Goal: Task Accomplishment & Management: Complete application form

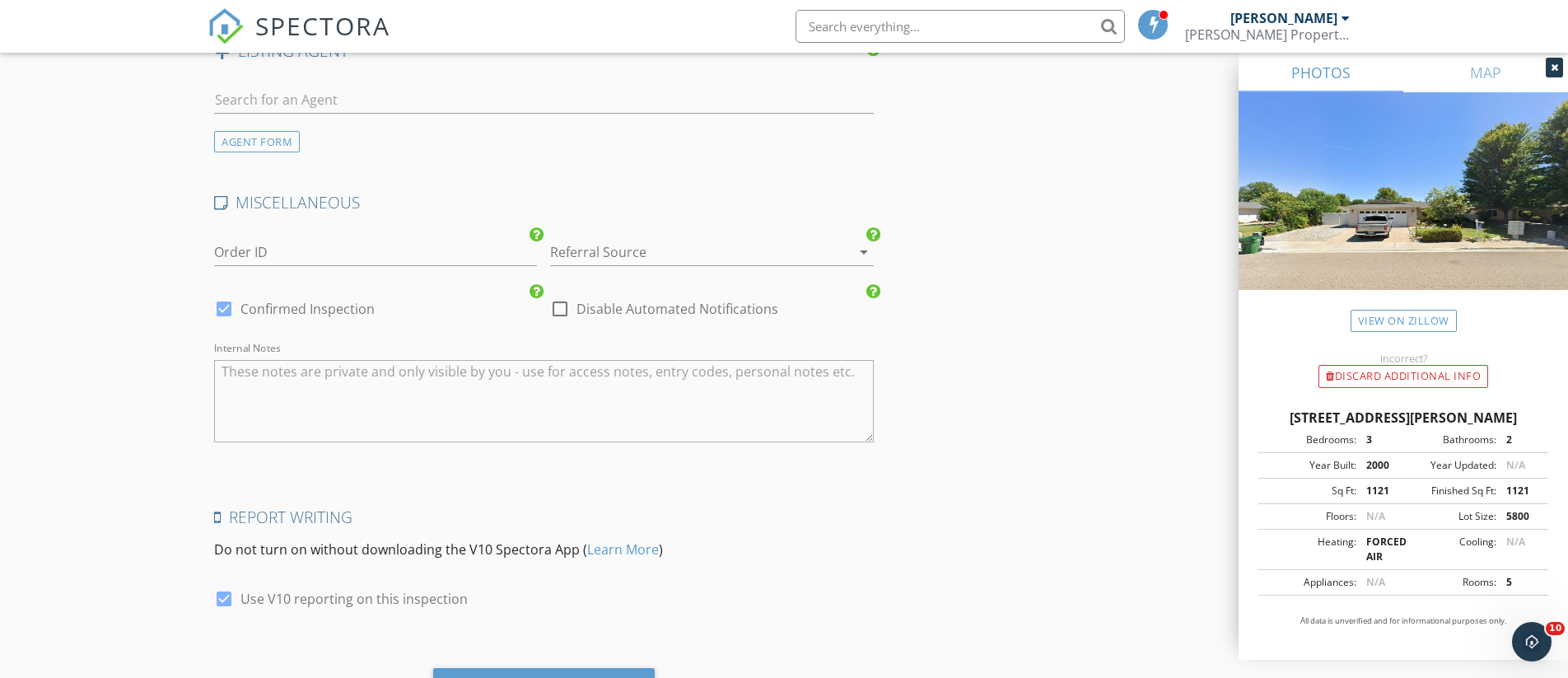
scroll to position [2641, 0]
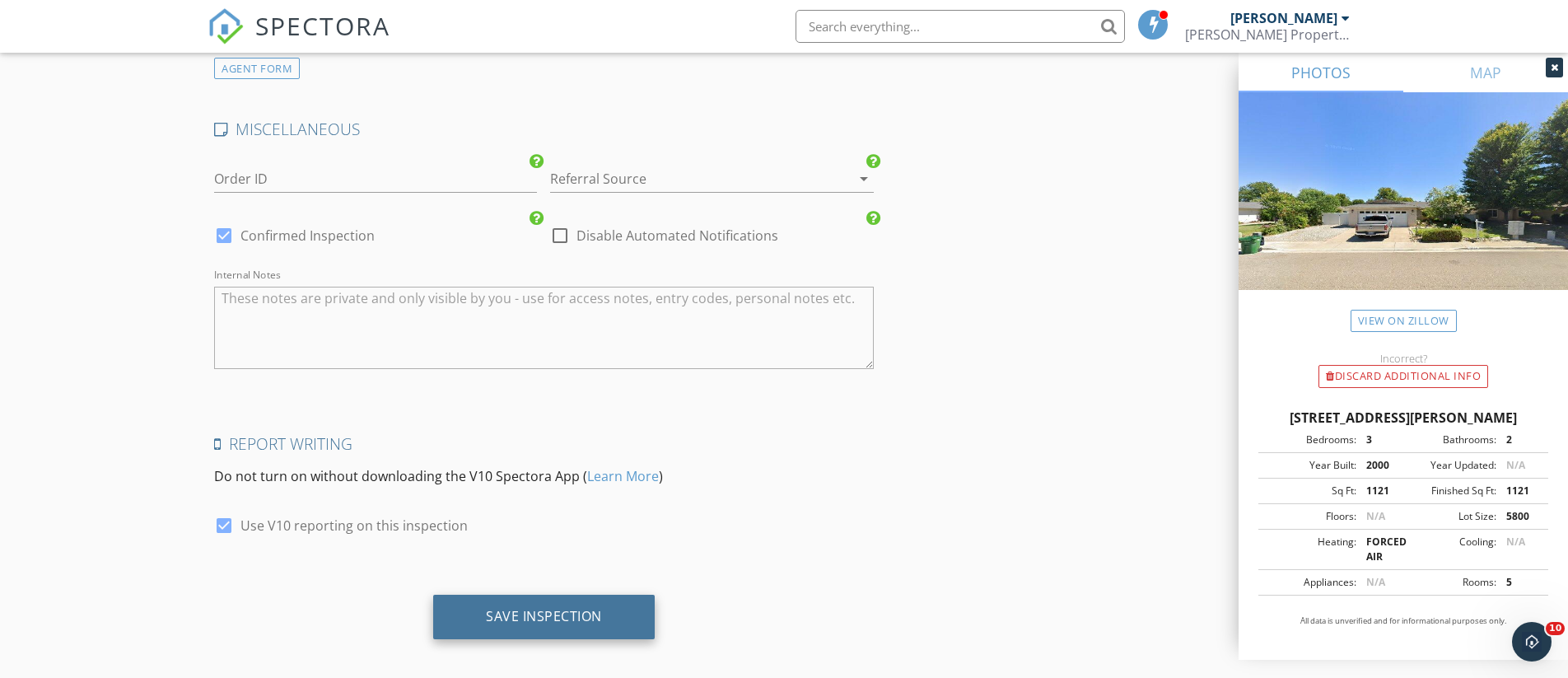
click at [557, 608] on div "Save Inspection" at bounding box center [543, 616] width 116 height 16
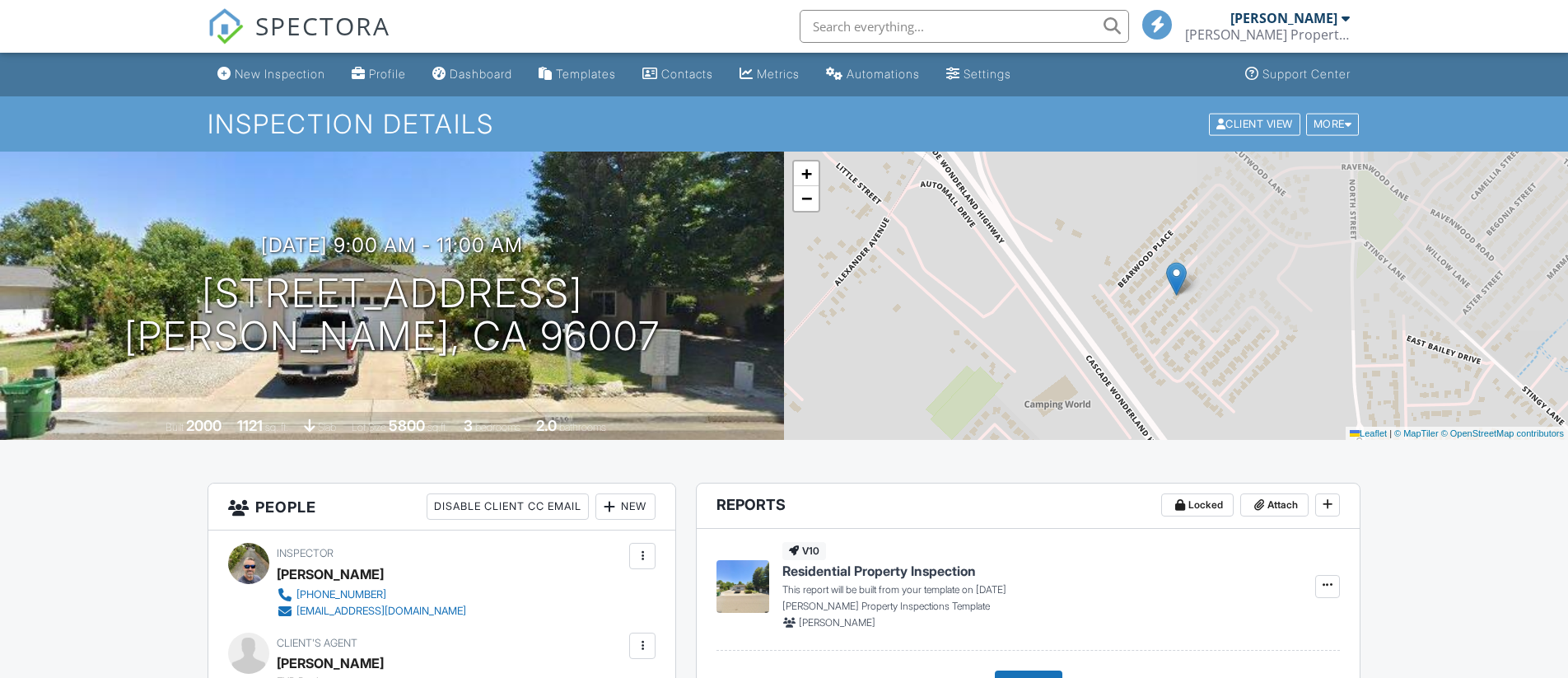
click at [304, 22] on span "SPECTORA" at bounding box center [323, 26] width 135 height 35
